Goal: Transaction & Acquisition: Purchase product/service

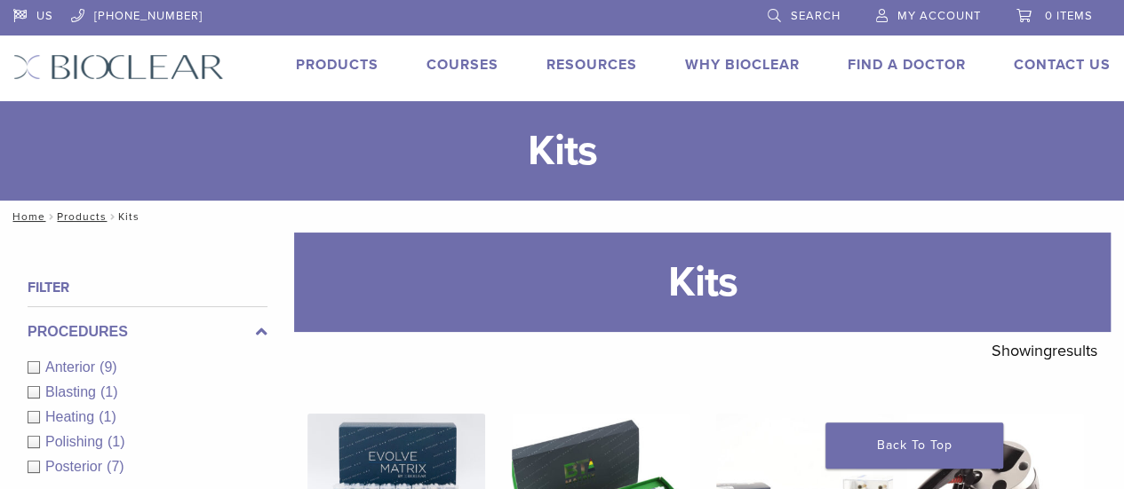
click at [316, 60] on link "Products" at bounding box center [337, 65] width 83 height 18
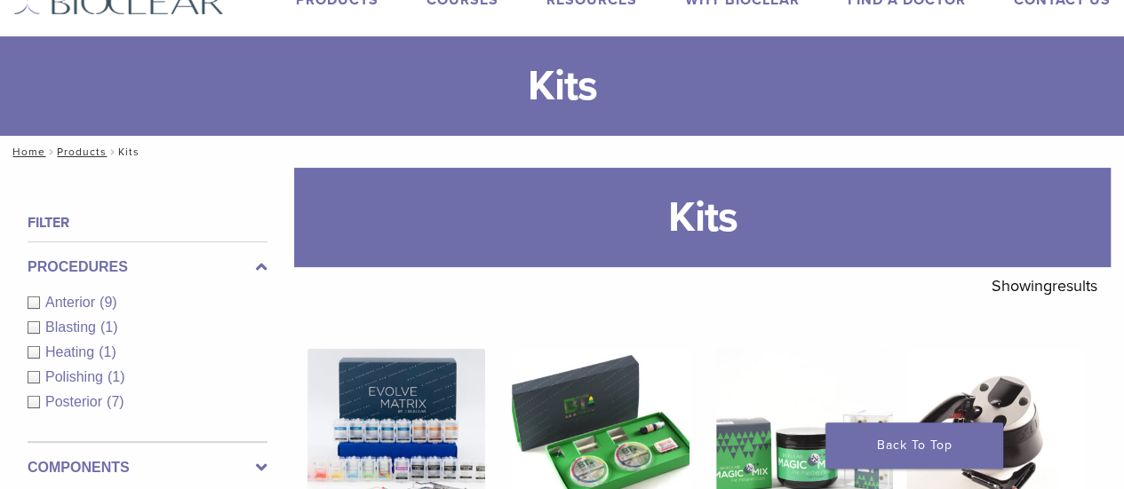
scroll to position [89, 0]
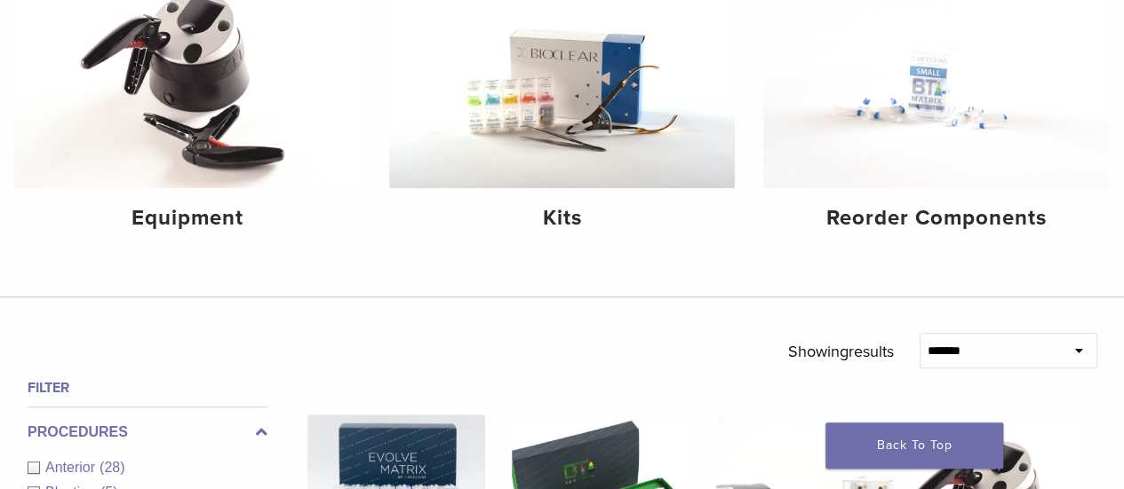
scroll to position [355, 0]
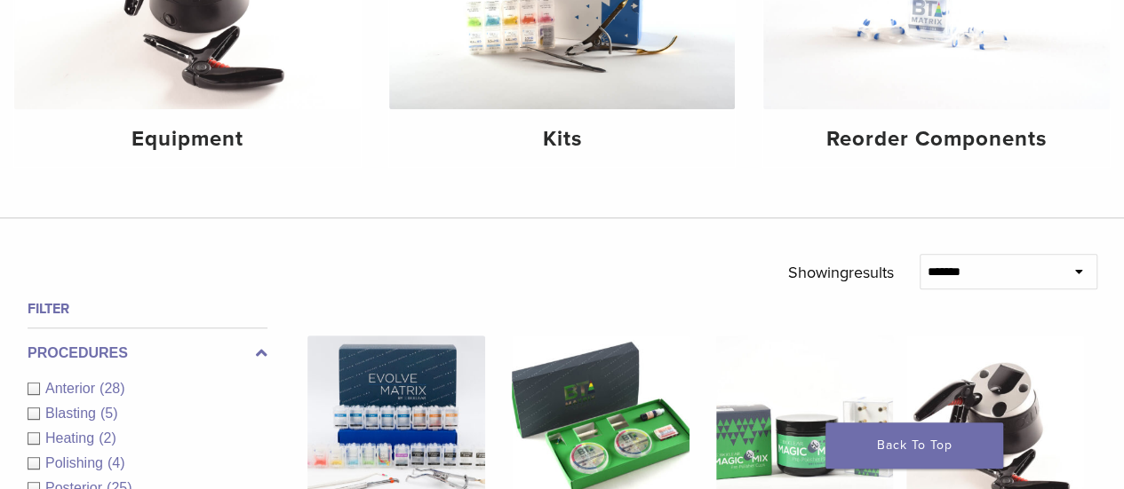
click at [1028, 273] on select "**********" at bounding box center [1008, 272] width 178 height 36
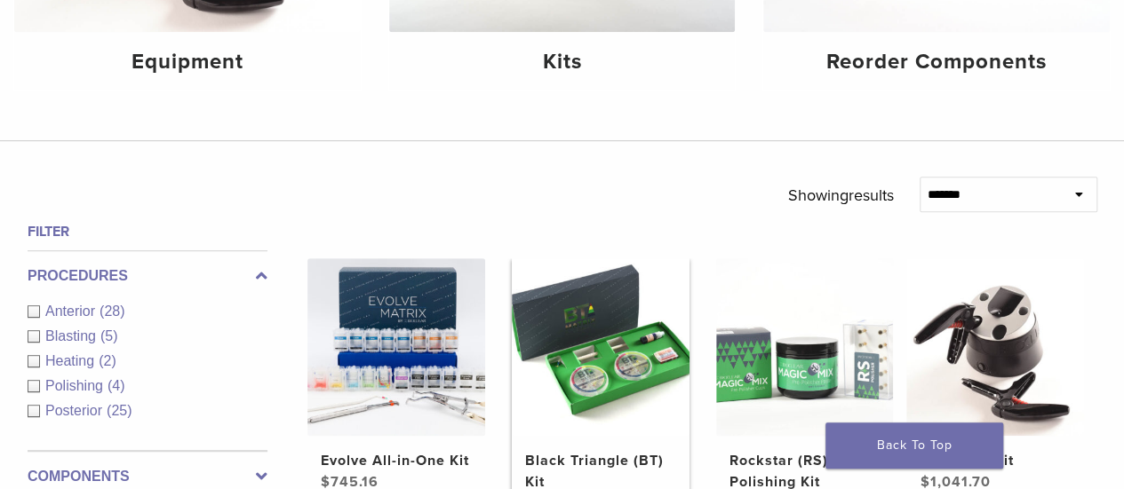
scroll to position [622, 0]
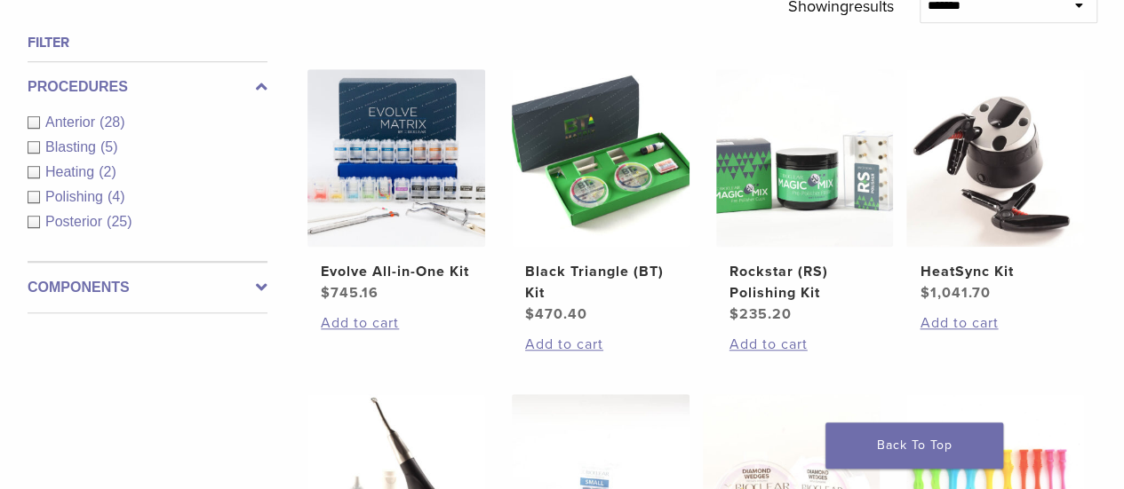
click at [130, 296] on label "Components" at bounding box center [148, 287] width 240 height 21
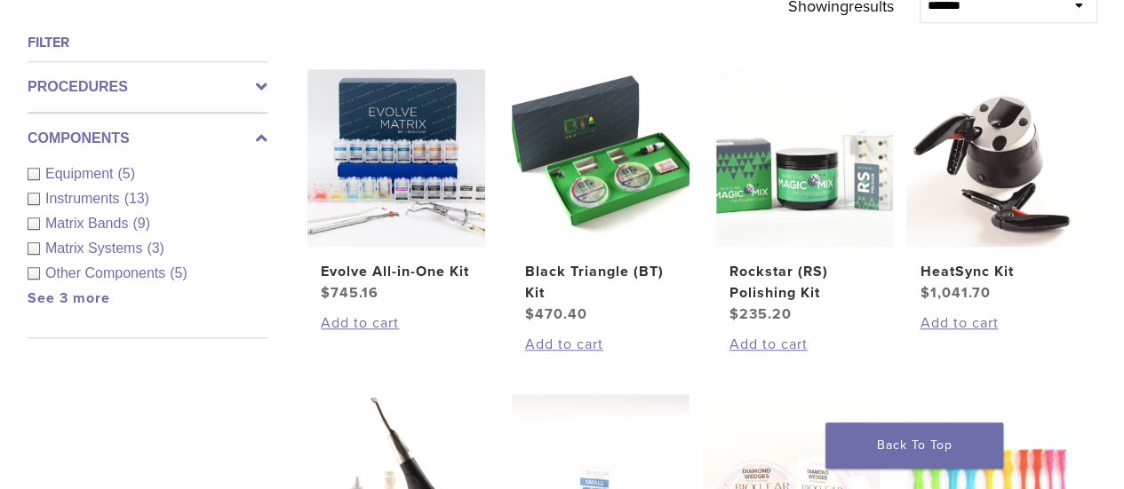
click at [42, 296] on link "See 3 more" at bounding box center [69, 299] width 83 height 18
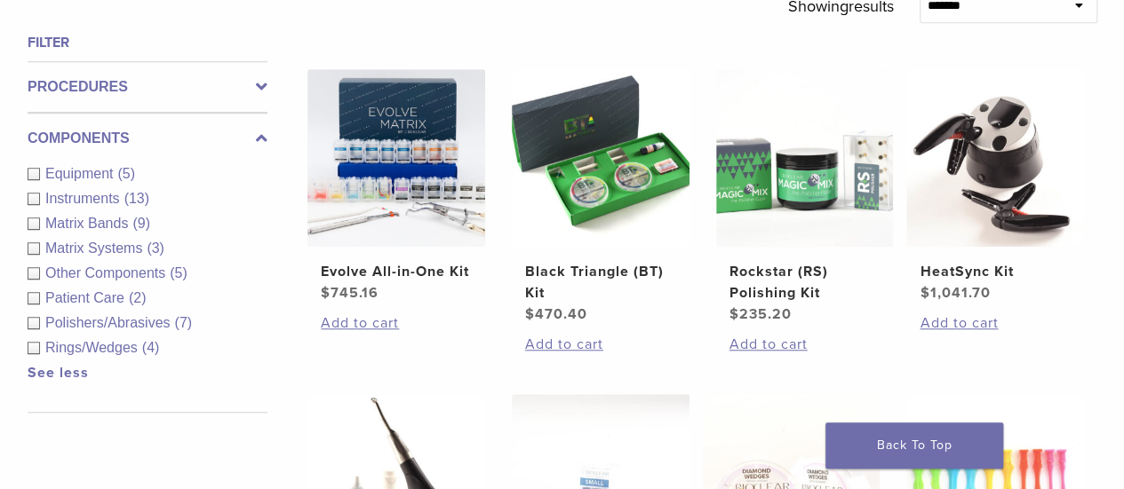
click at [36, 274] on div "Other Components (5)" at bounding box center [148, 273] width 240 height 21
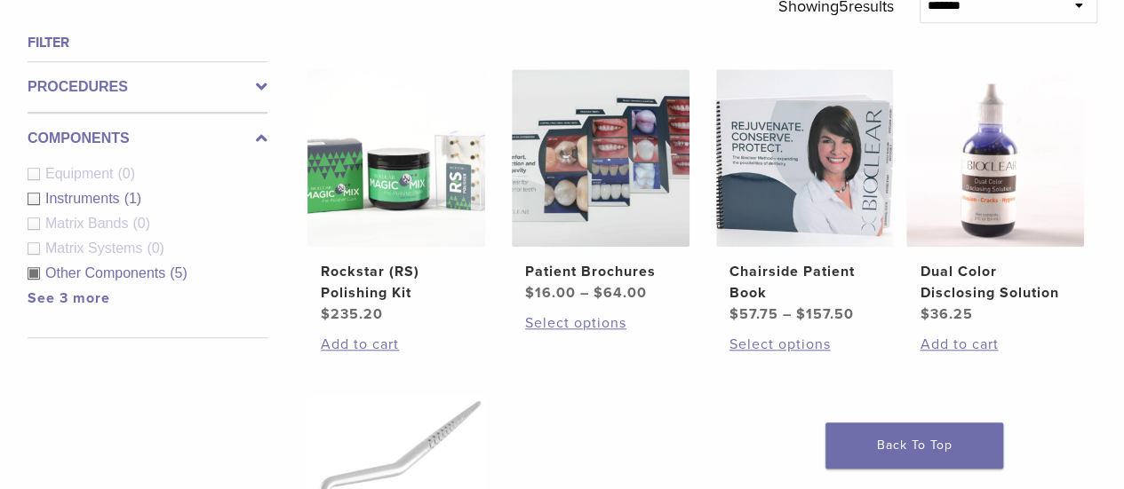
click at [63, 301] on link "See 3 more" at bounding box center [69, 299] width 83 height 18
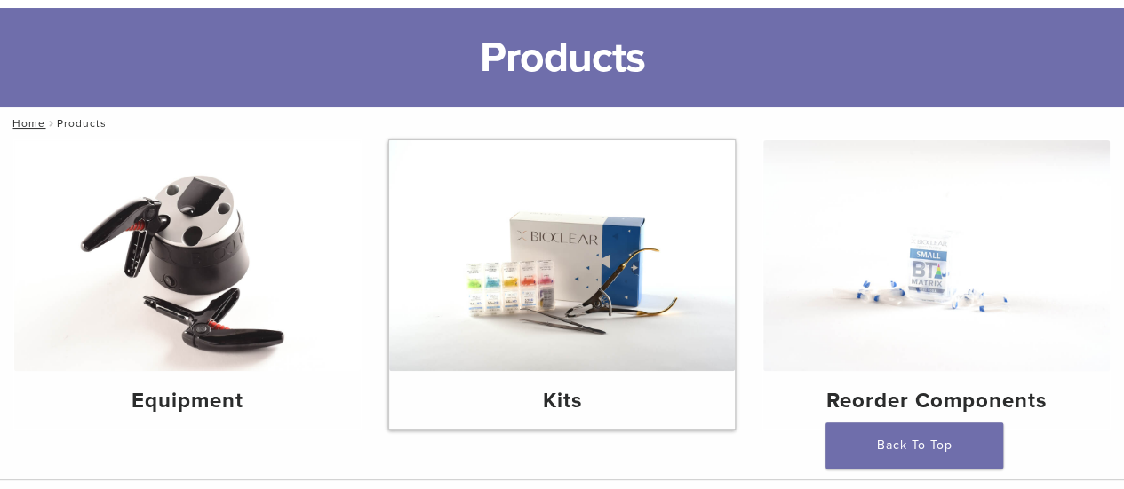
scroll to position [178, 0]
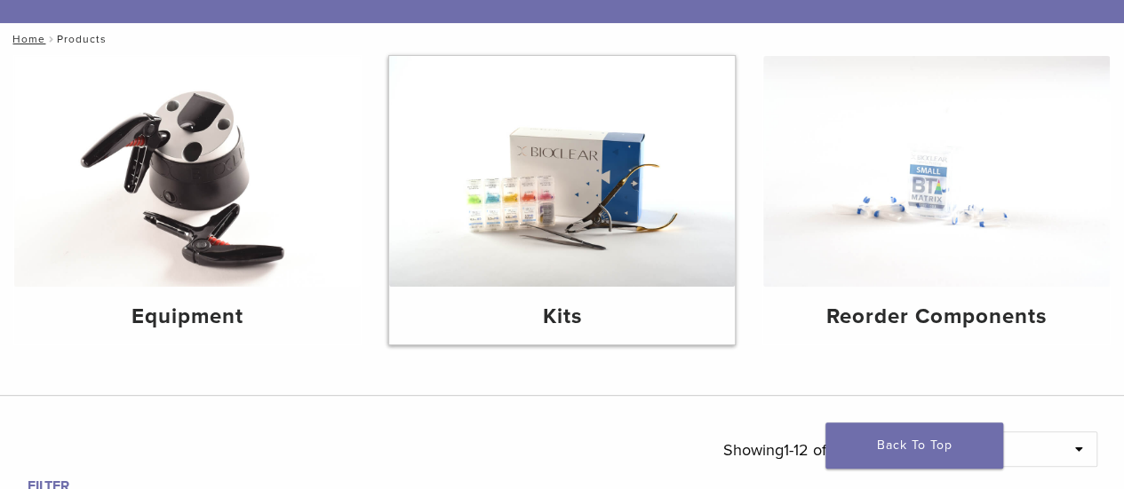
click at [556, 312] on h4 "Kits" at bounding box center [562, 317] width 318 height 32
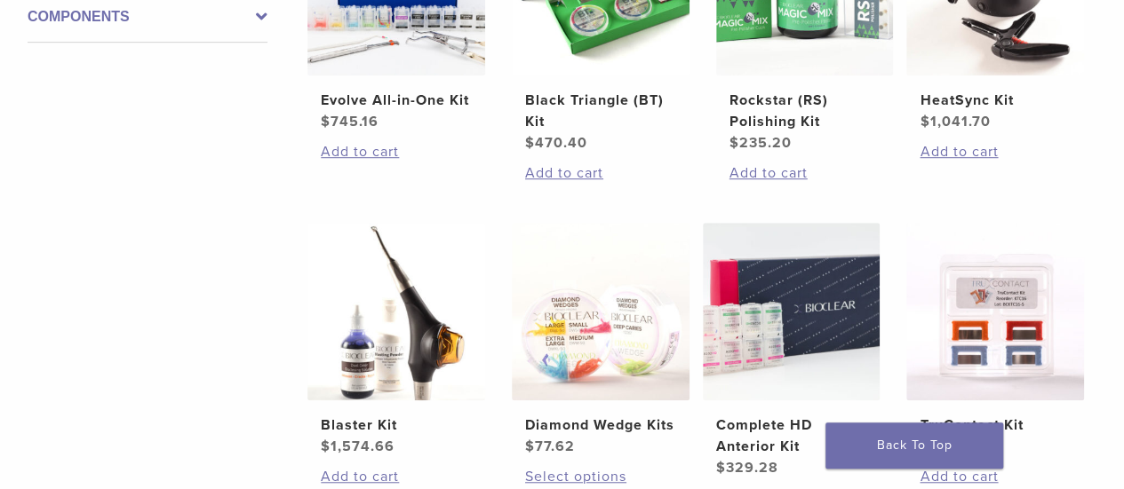
scroll to position [622, 0]
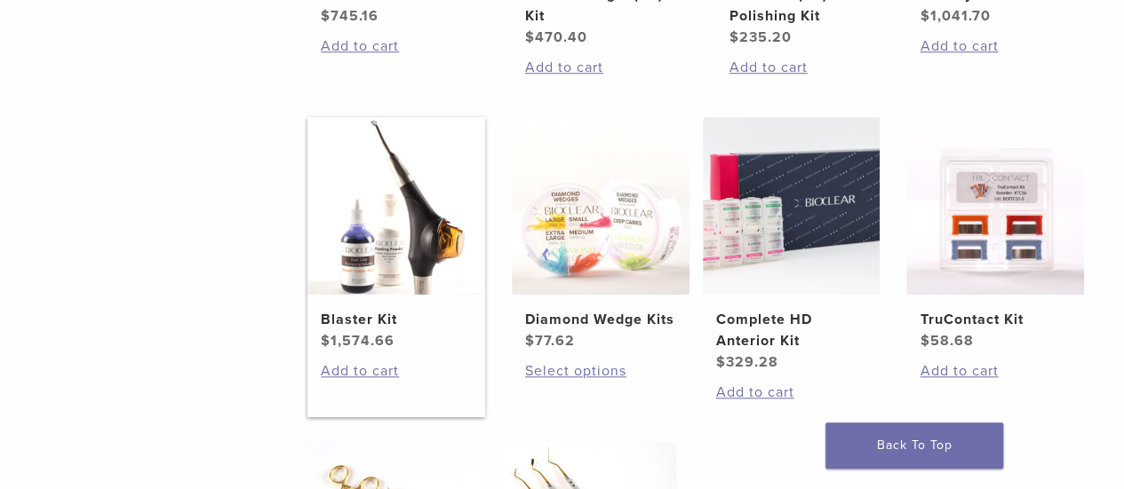
click at [357, 260] on img at bounding box center [396, 206] width 178 height 178
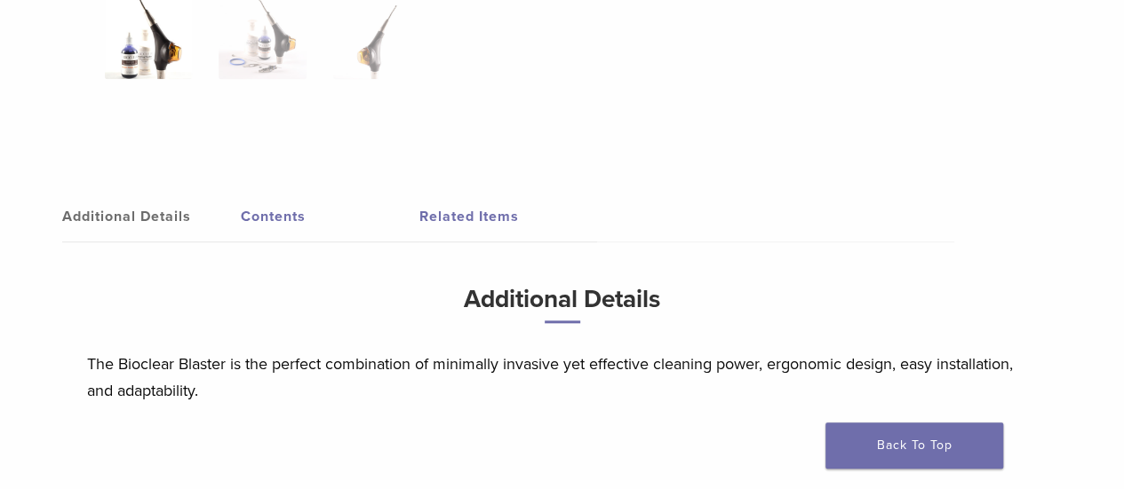
scroll to position [888, 0]
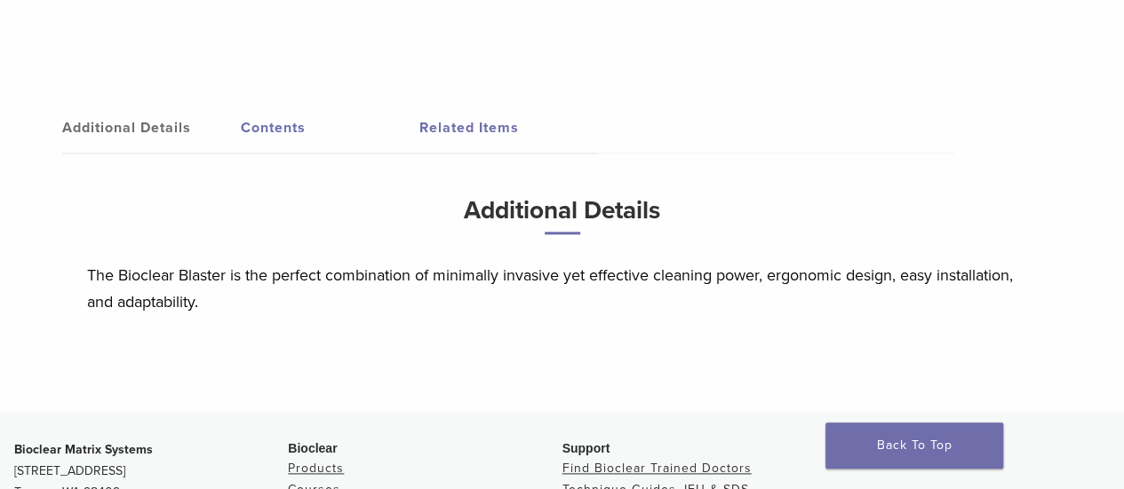
click at [284, 127] on link "Contents" at bounding box center [330, 128] width 179 height 50
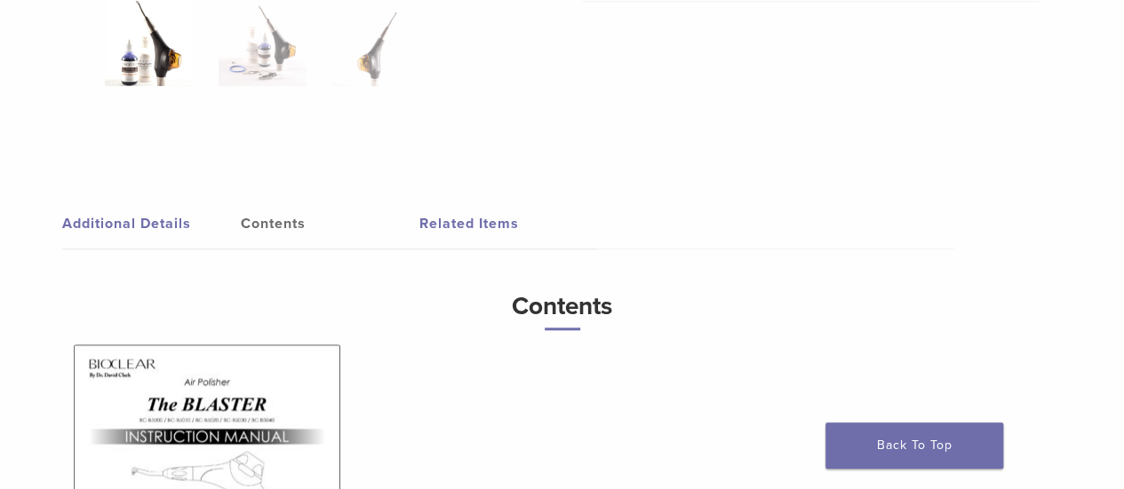
scroll to position [832, 0]
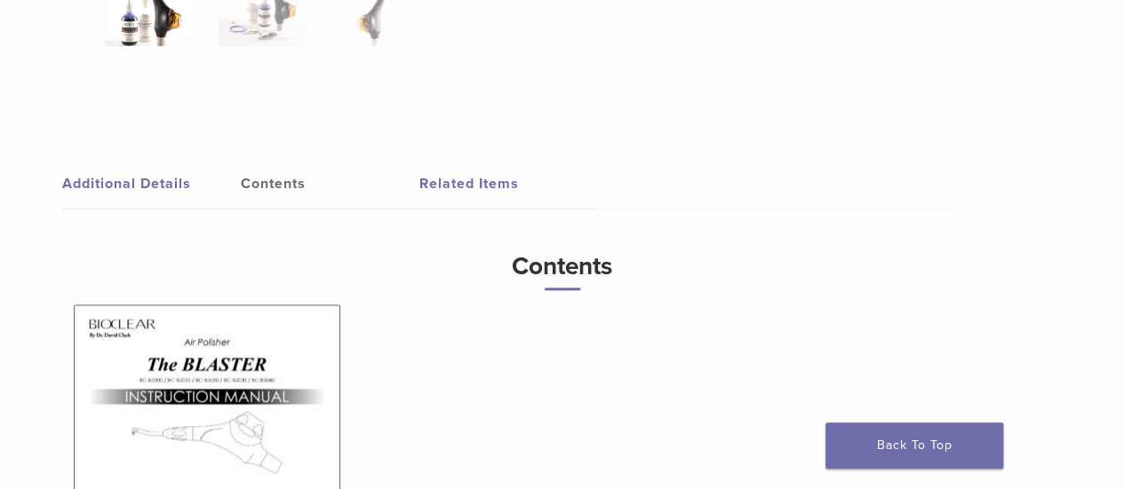
click at [156, 182] on link "Additional Details" at bounding box center [151, 184] width 179 height 50
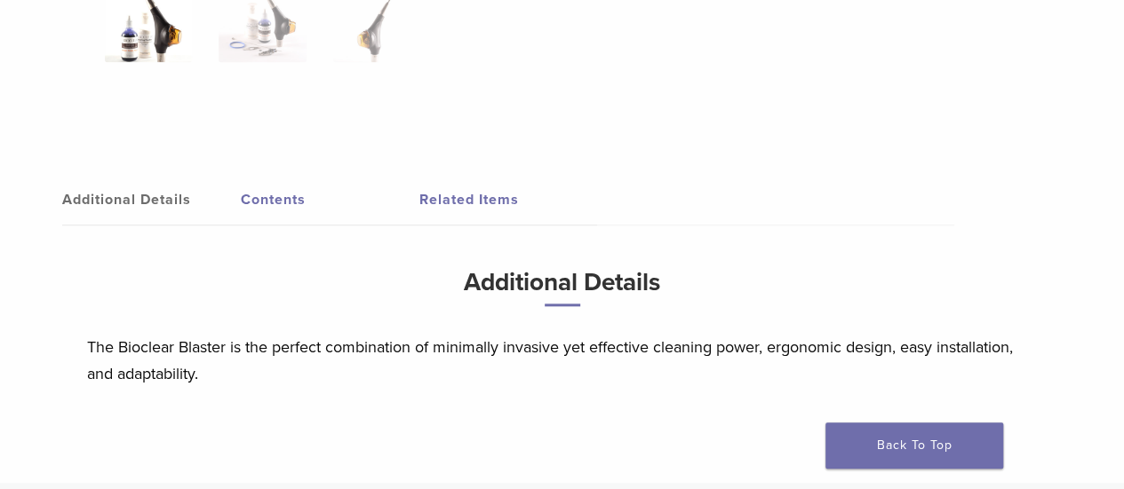
scroll to position [655, 0]
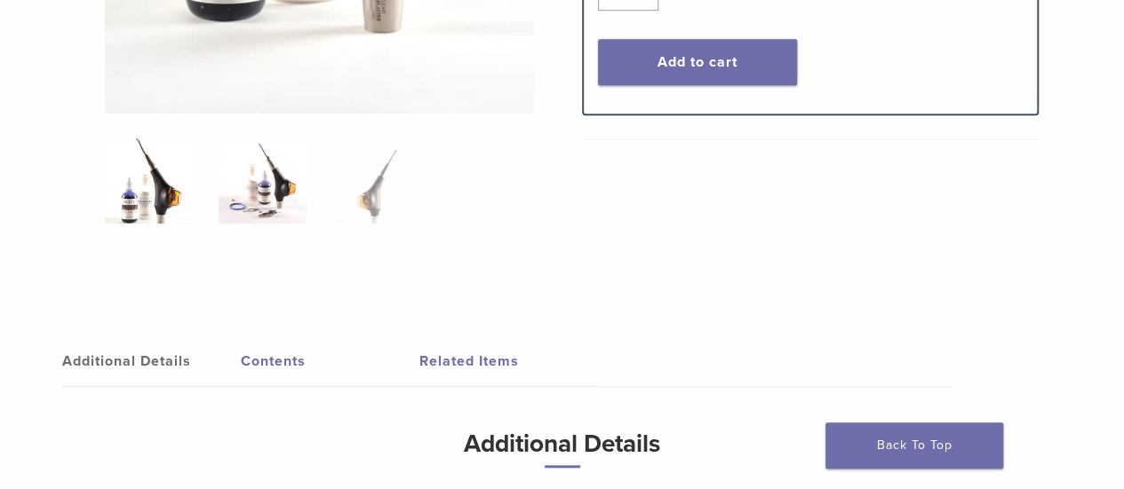
click at [269, 194] on img at bounding box center [262, 180] width 87 height 87
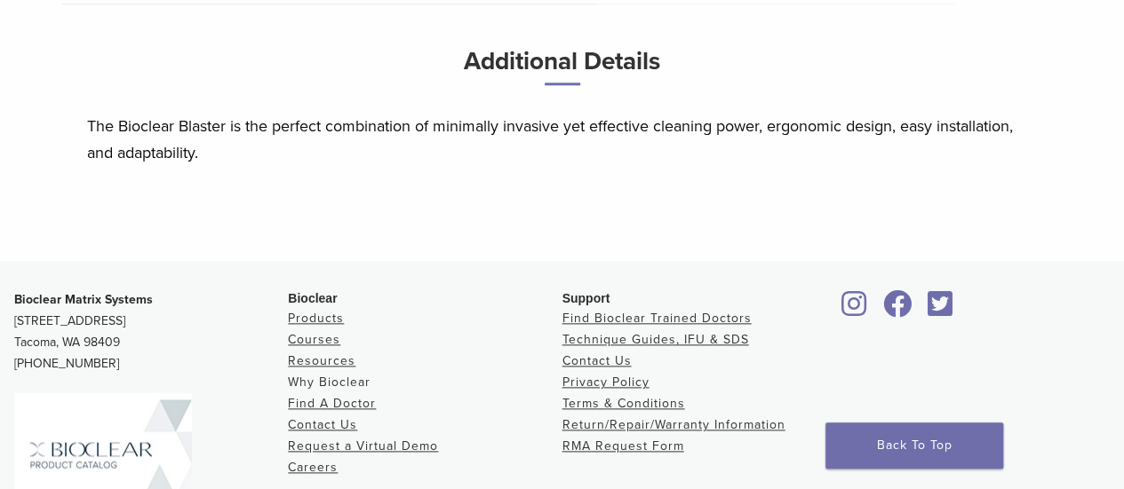
scroll to position [744, 0]
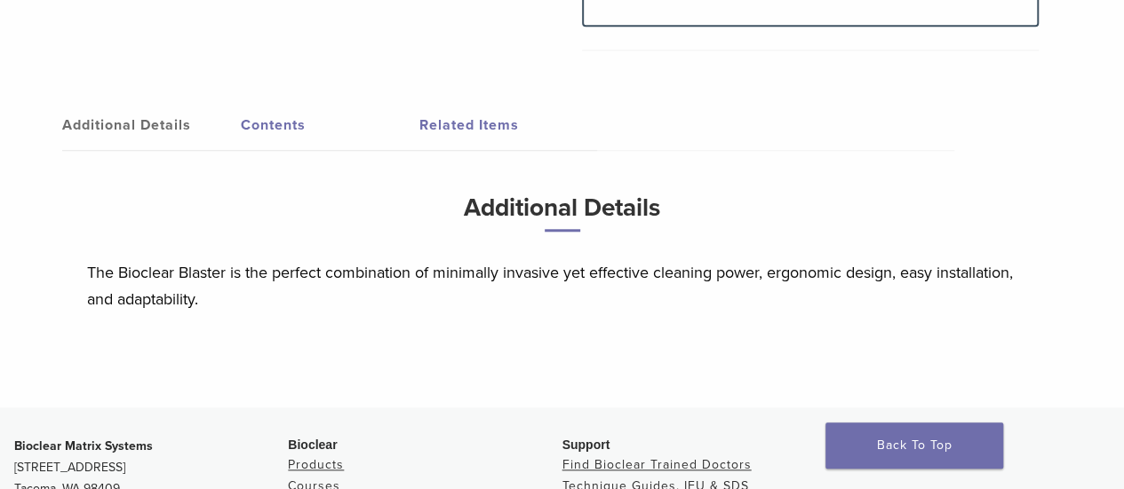
click at [449, 131] on link "Related Items" at bounding box center [508, 125] width 179 height 50
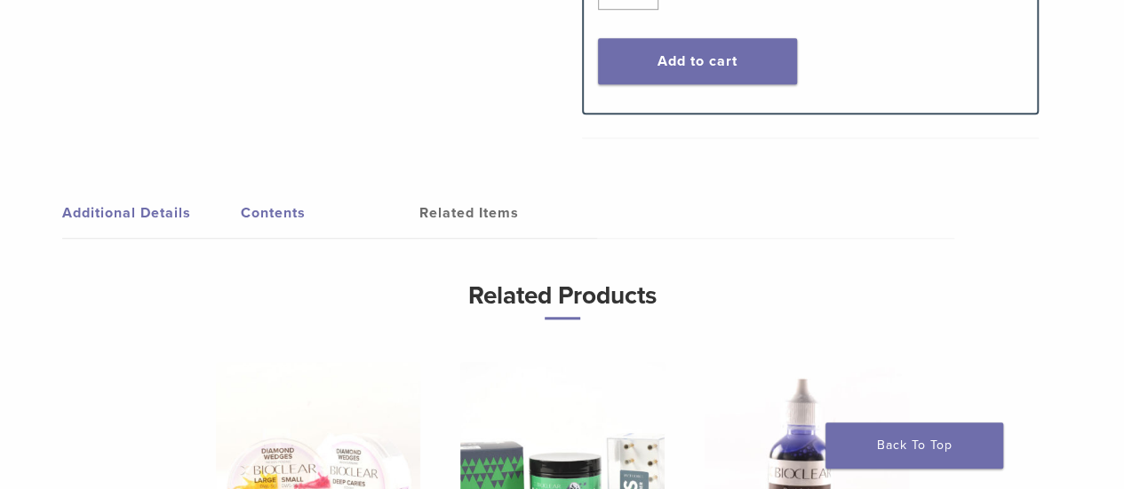
scroll to position [655, 0]
click at [154, 211] on link "Additional Details" at bounding box center [151, 214] width 179 height 50
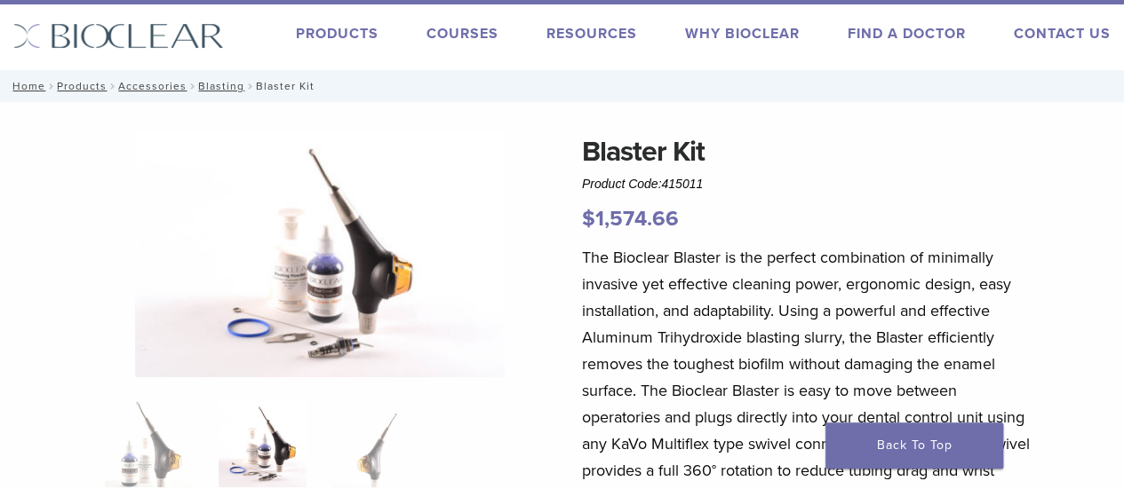
scroll to position [0, 0]
